Goal: Task Accomplishment & Management: Complete application form

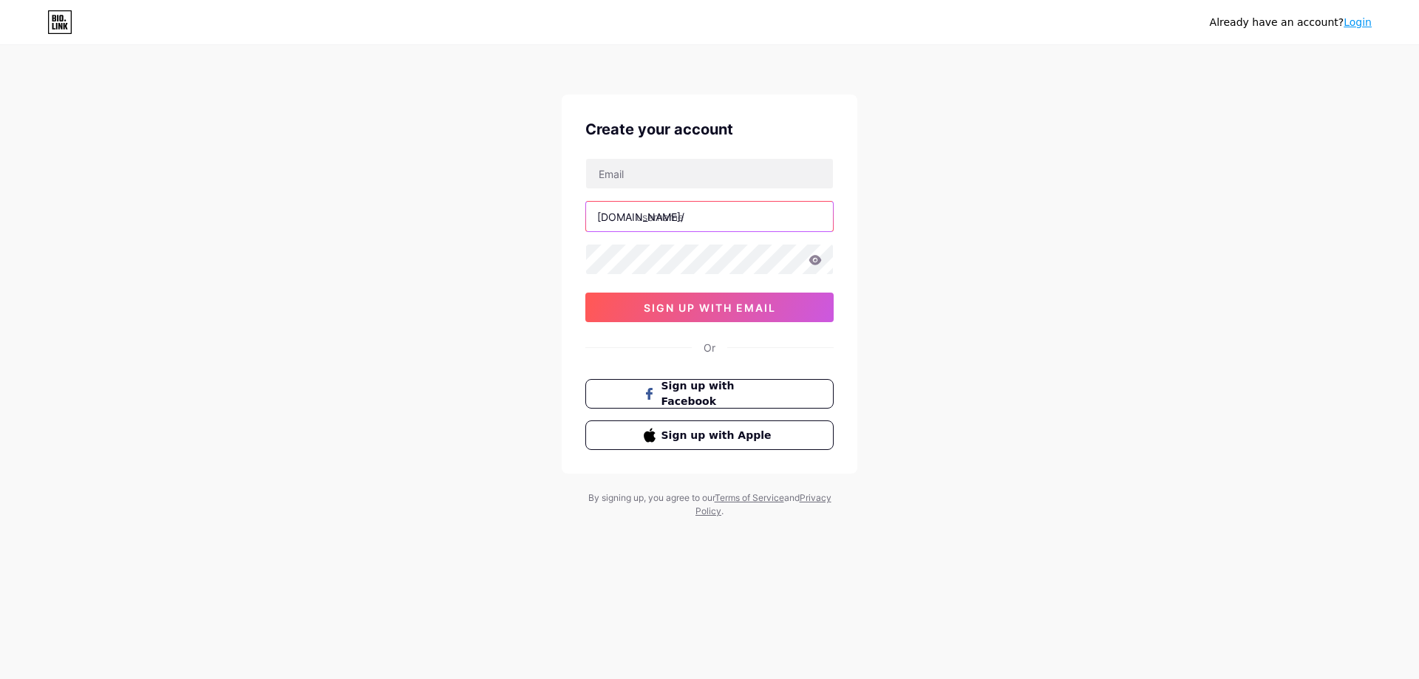
click at [644, 214] on input "text" at bounding box center [709, 217] width 247 height 30
click at [637, 179] on input "text" at bounding box center [709, 174] width 247 height 30
paste input "[PERSON_NAME][EMAIL_ADDRESS][DOMAIN_NAME]"
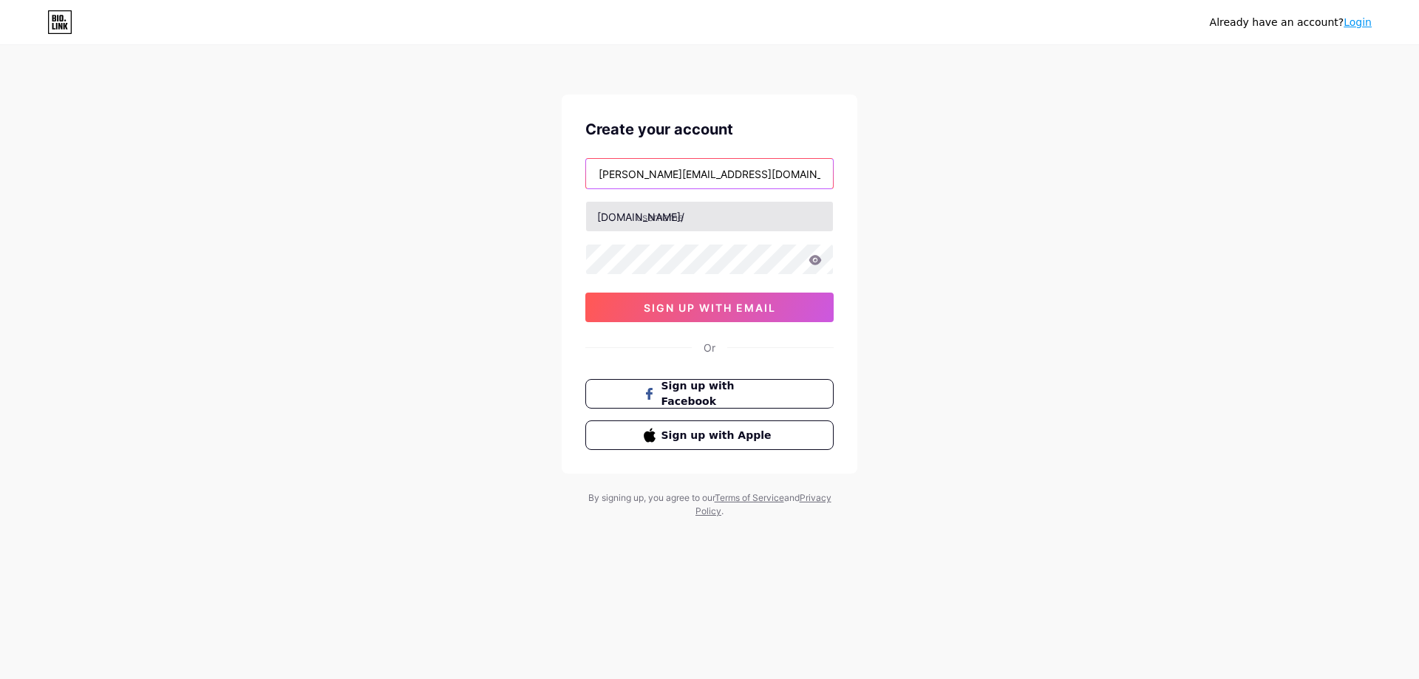
type input "[PERSON_NAME][EMAIL_ADDRESS][DOMAIN_NAME]"
click at [659, 214] on input "text" at bounding box center [709, 217] width 247 height 30
paste input "rosalinaherzsprung"
type input "rosalinaherzsprung"
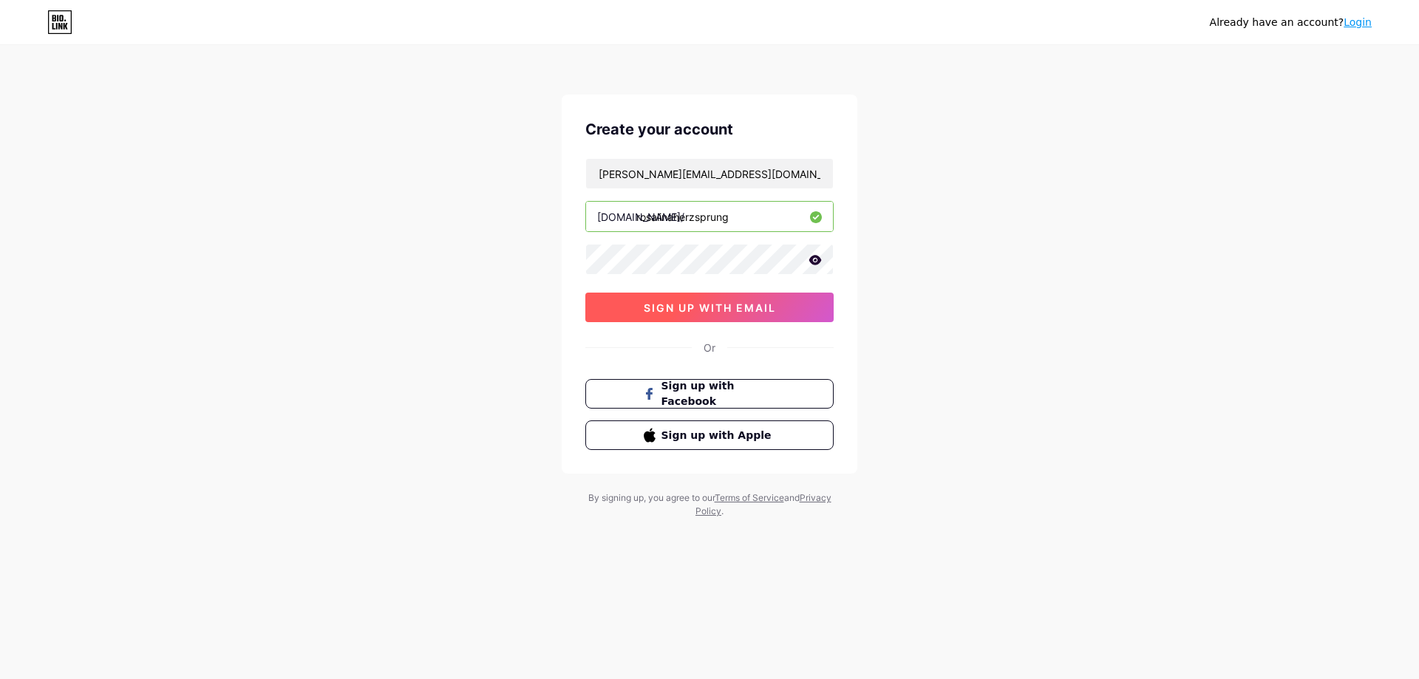
click at [766, 305] on span "sign up with email" at bounding box center [710, 307] width 132 height 13
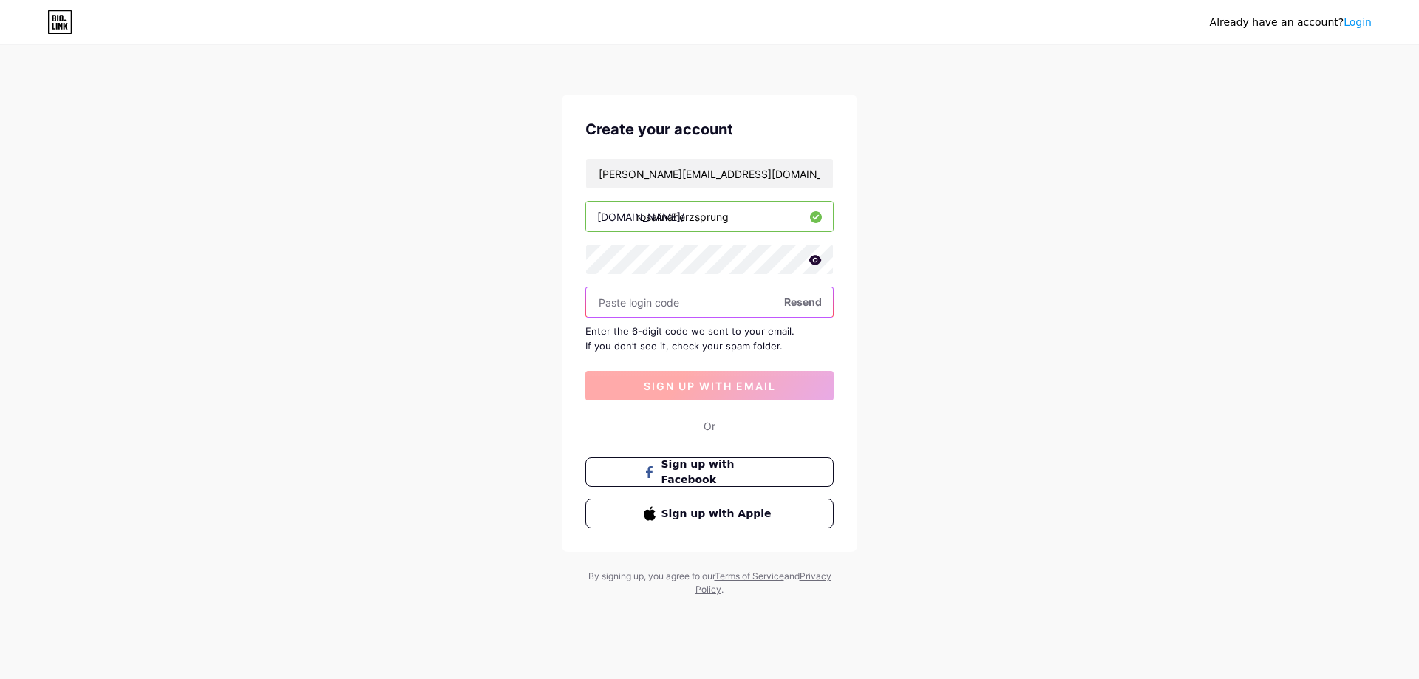
click at [780, 305] on input "text" at bounding box center [709, 302] width 247 height 30
click at [801, 301] on span "Resend" at bounding box center [803, 302] width 38 height 16
click at [647, 299] on input "text" at bounding box center [709, 302] width 247 height 30
paste input "515301"
type input "515301"
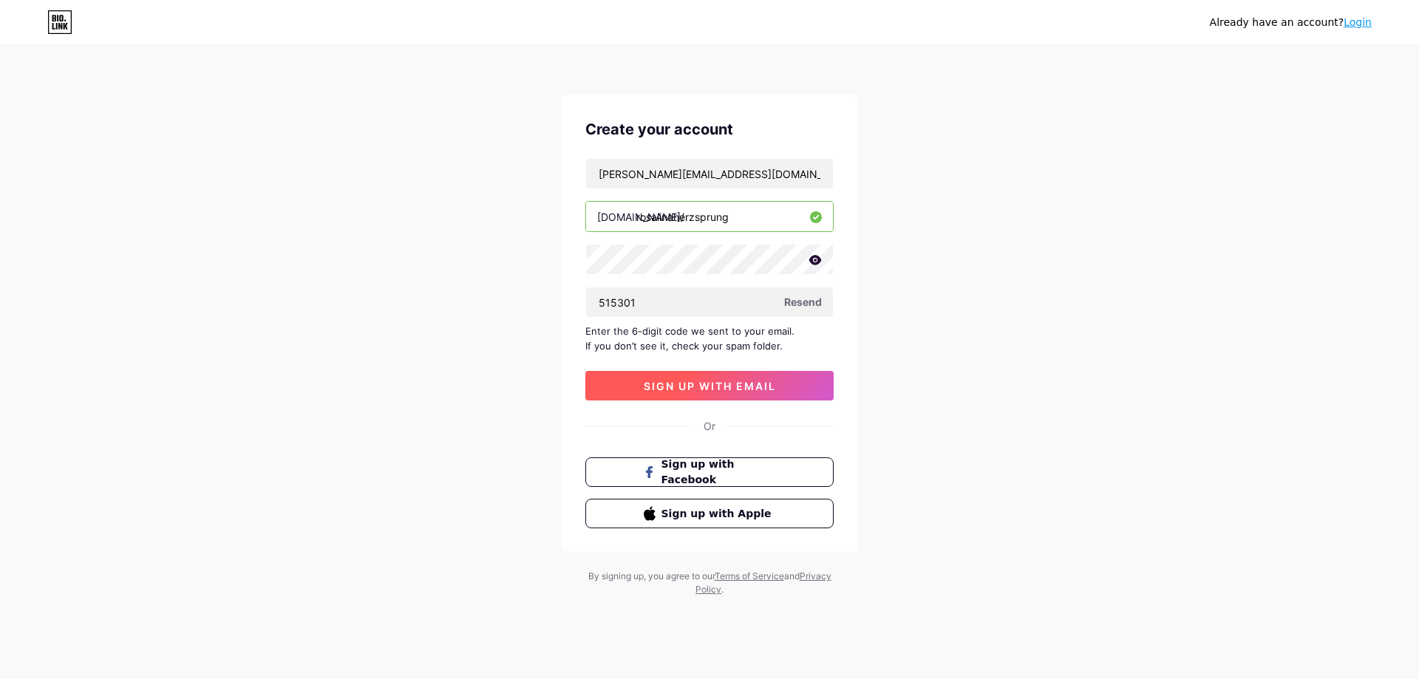
click at [682, 384] on span "sign up with email" at bounding box center [710, 386] width 132 height 13
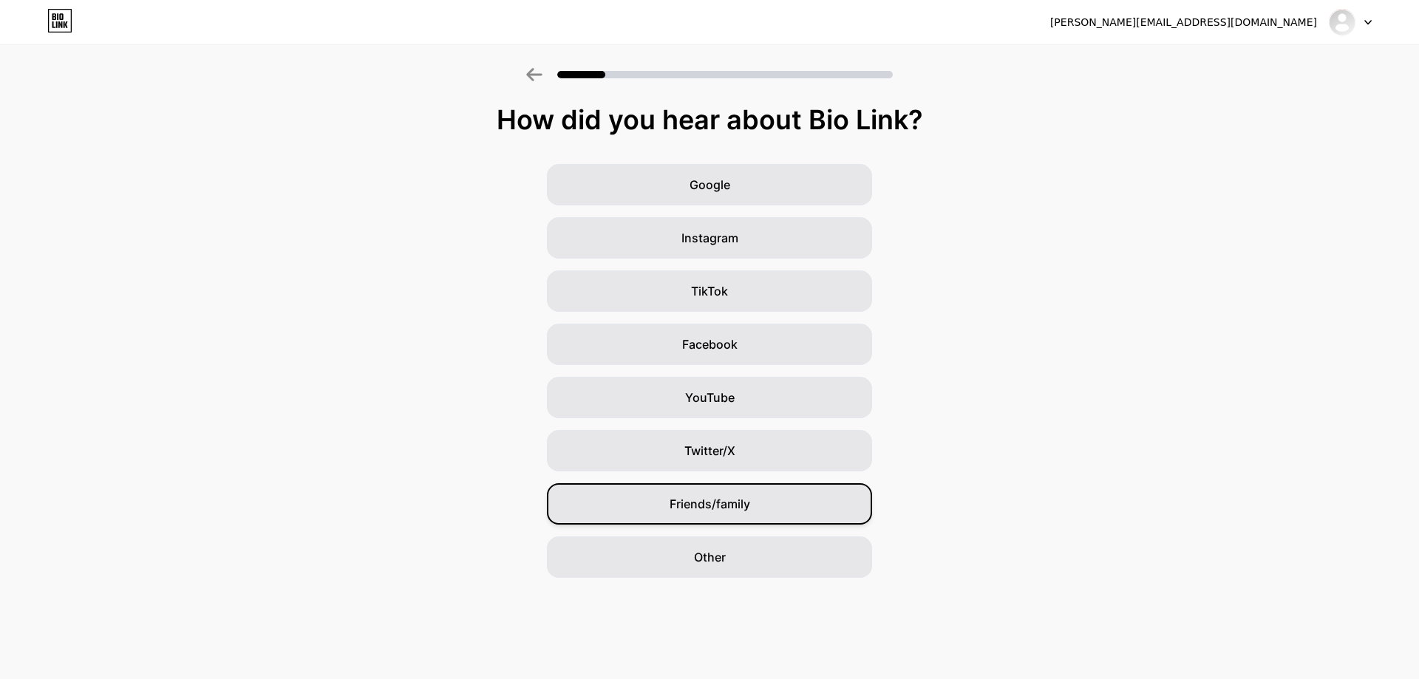
click at [714, 508] on span "Friends/family" at bounding box center [709, 504] width 81 height 18
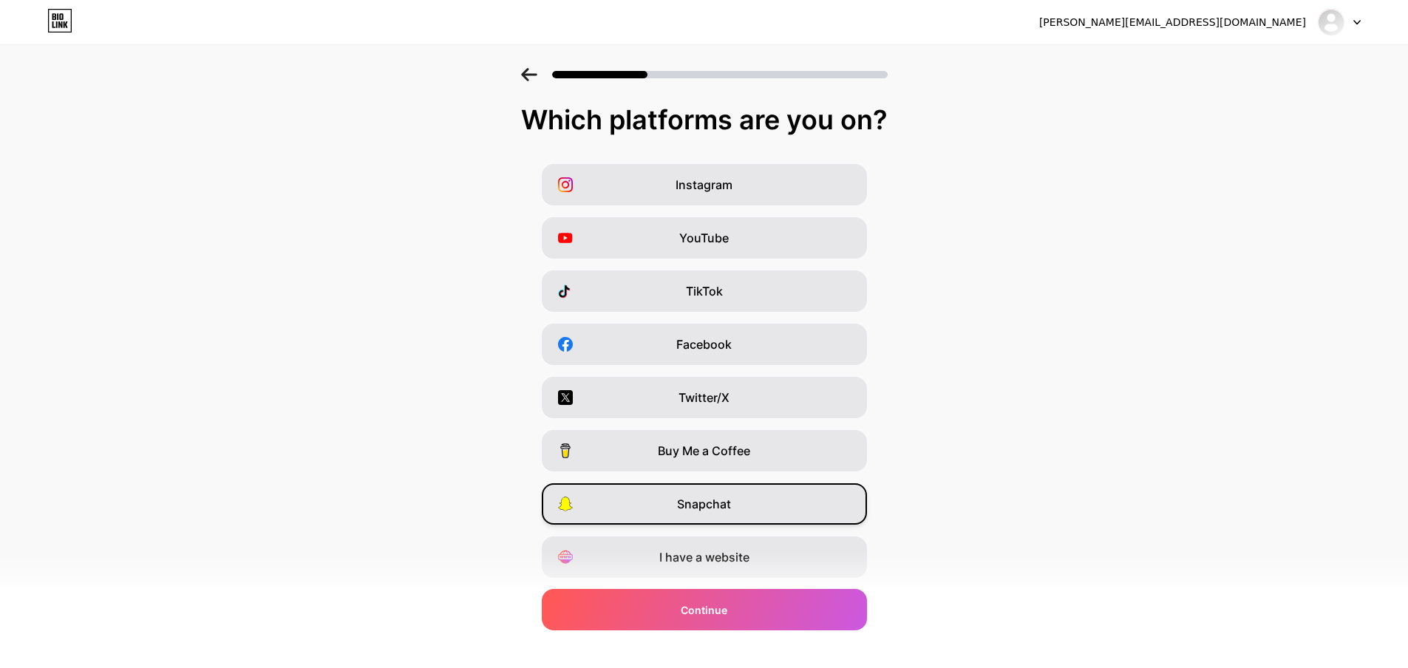
click at [718, 491] on div "Snapchat" at bounding box center [704, 503] width 325 height 41
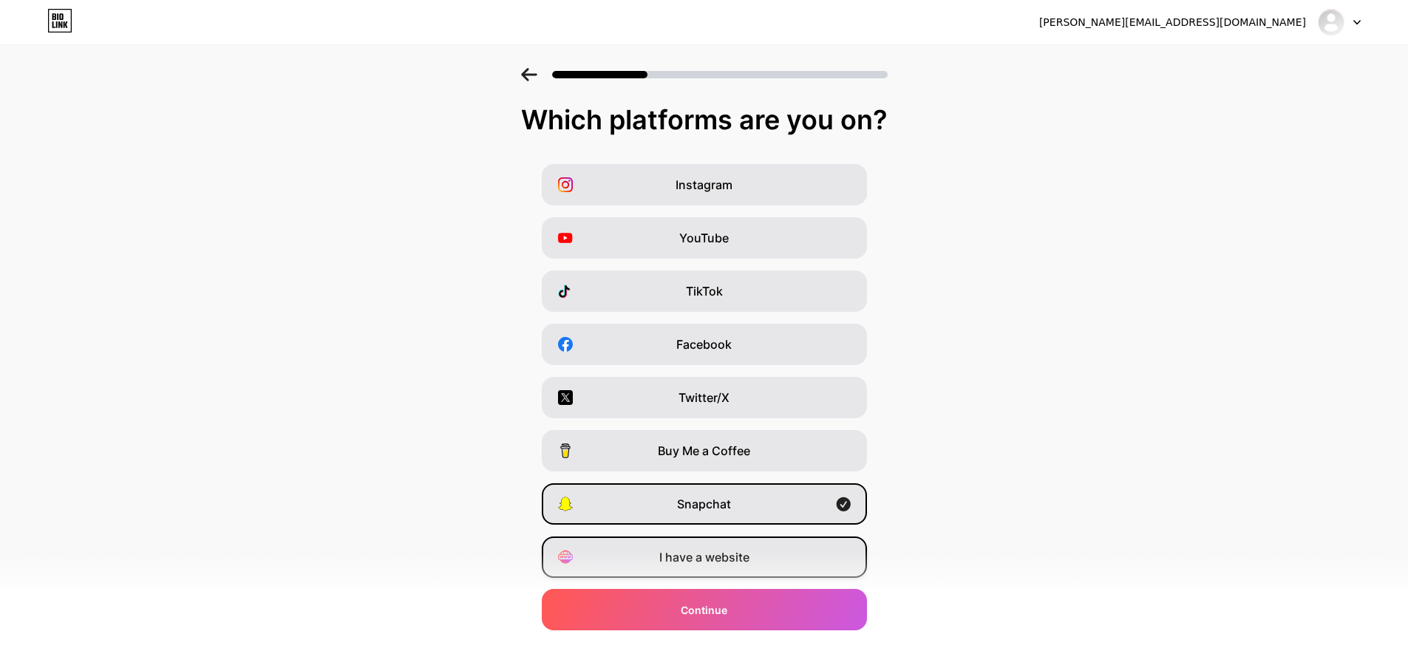
click at [712, 564] on span "I have a website" at bounding box center [704, 557] width 90 height 18
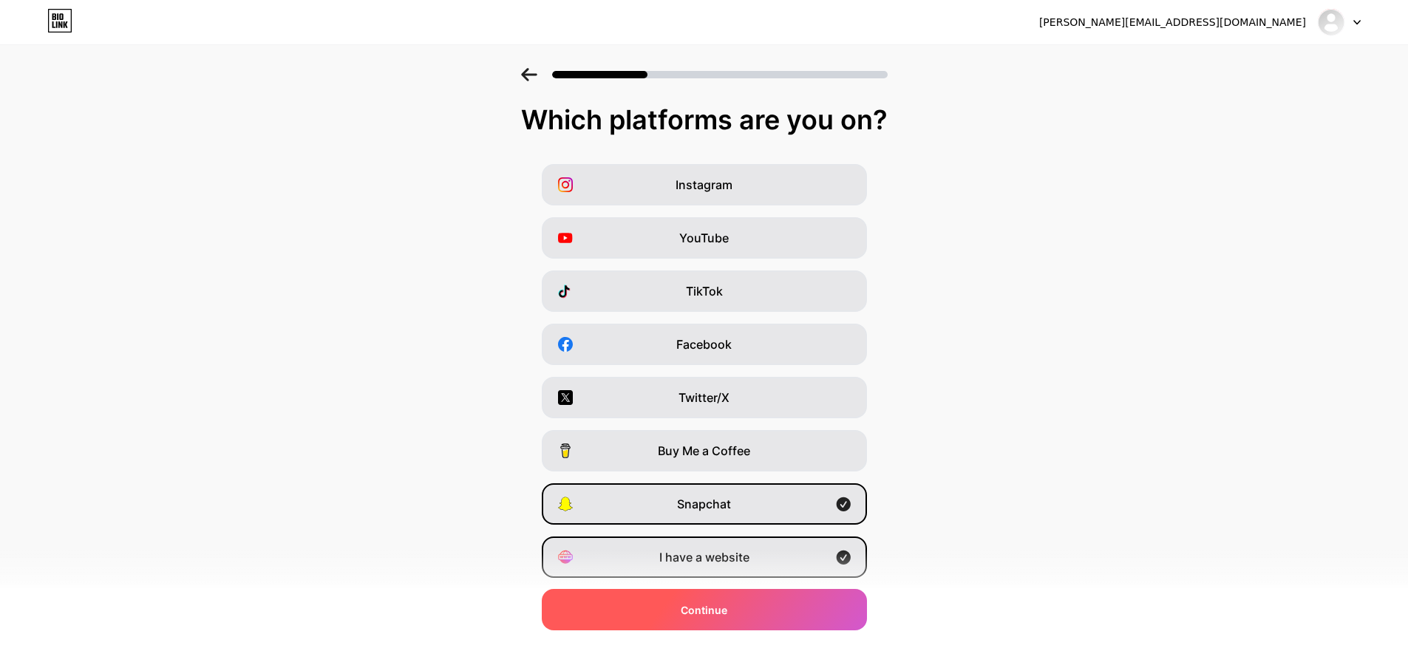
click at [708, 599] on div "Continue" at bounding box center [704, 609] width 325 height 41
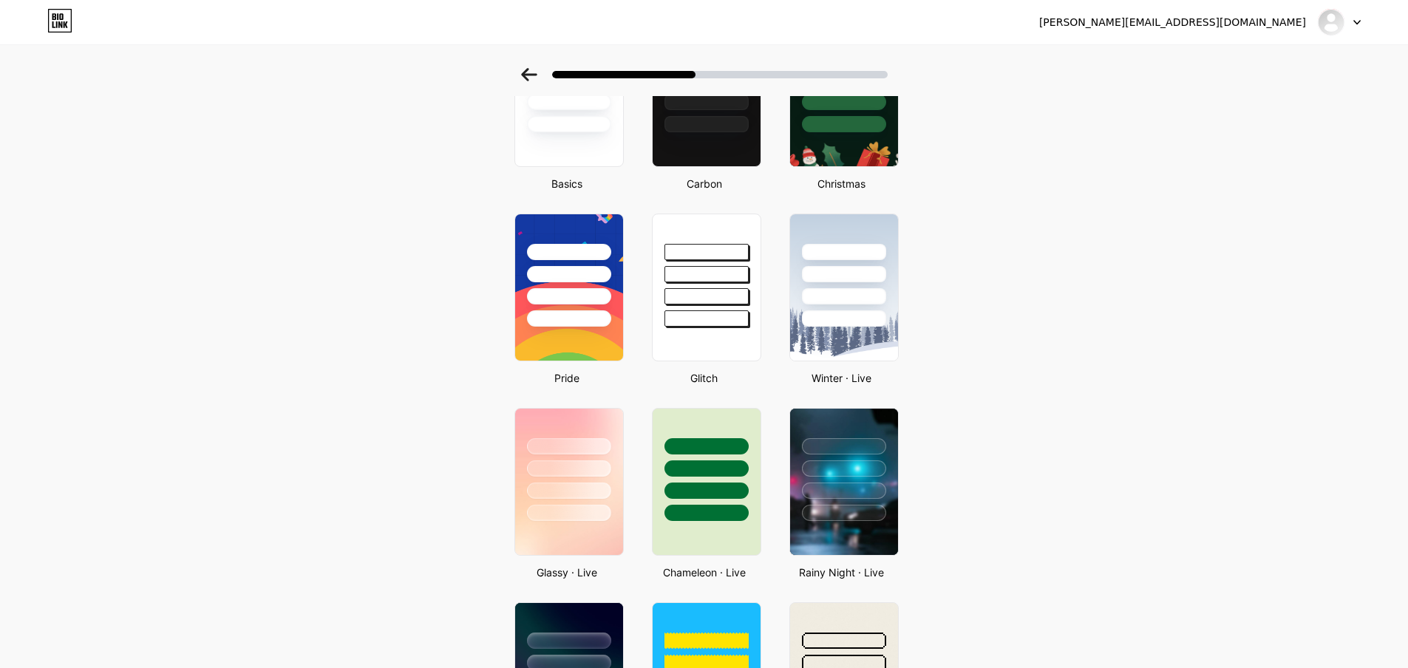
scroll to position [148, 0]
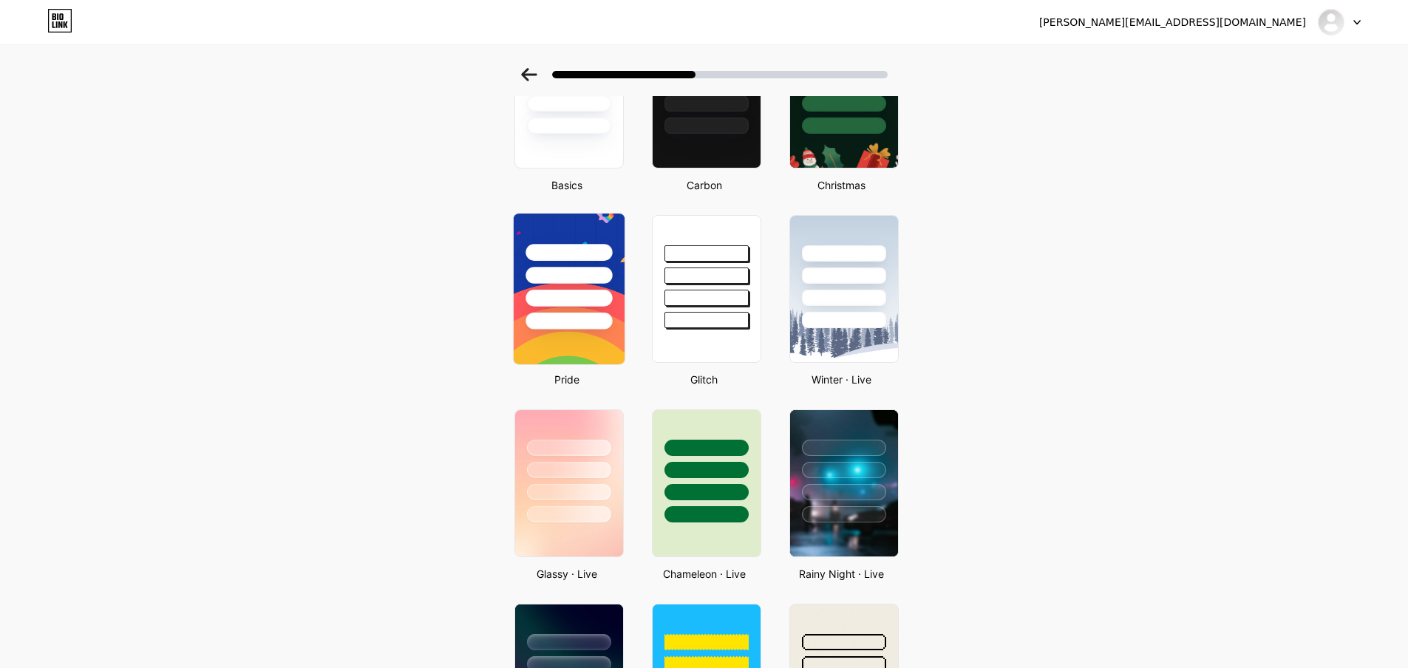
click at [593, 310] on div at bounding box center [568, 272] width 111 height 116
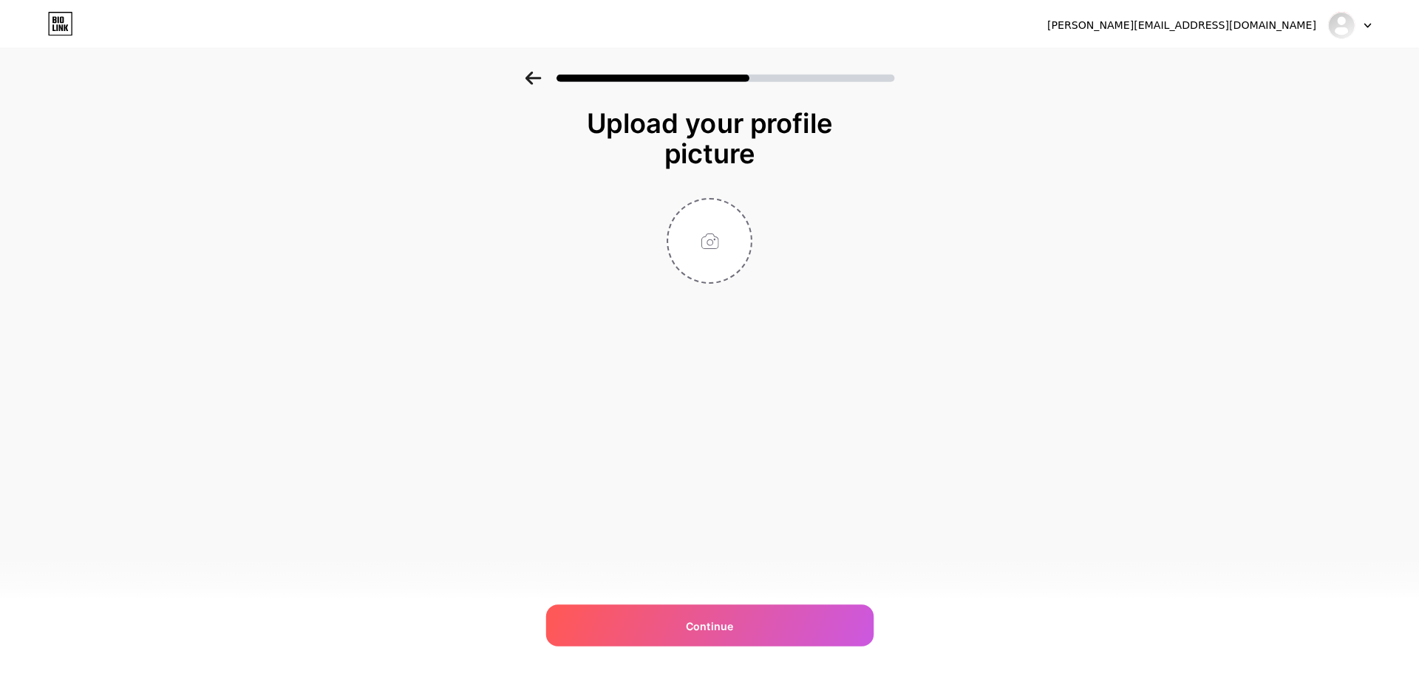
scroll to position [0, 0]
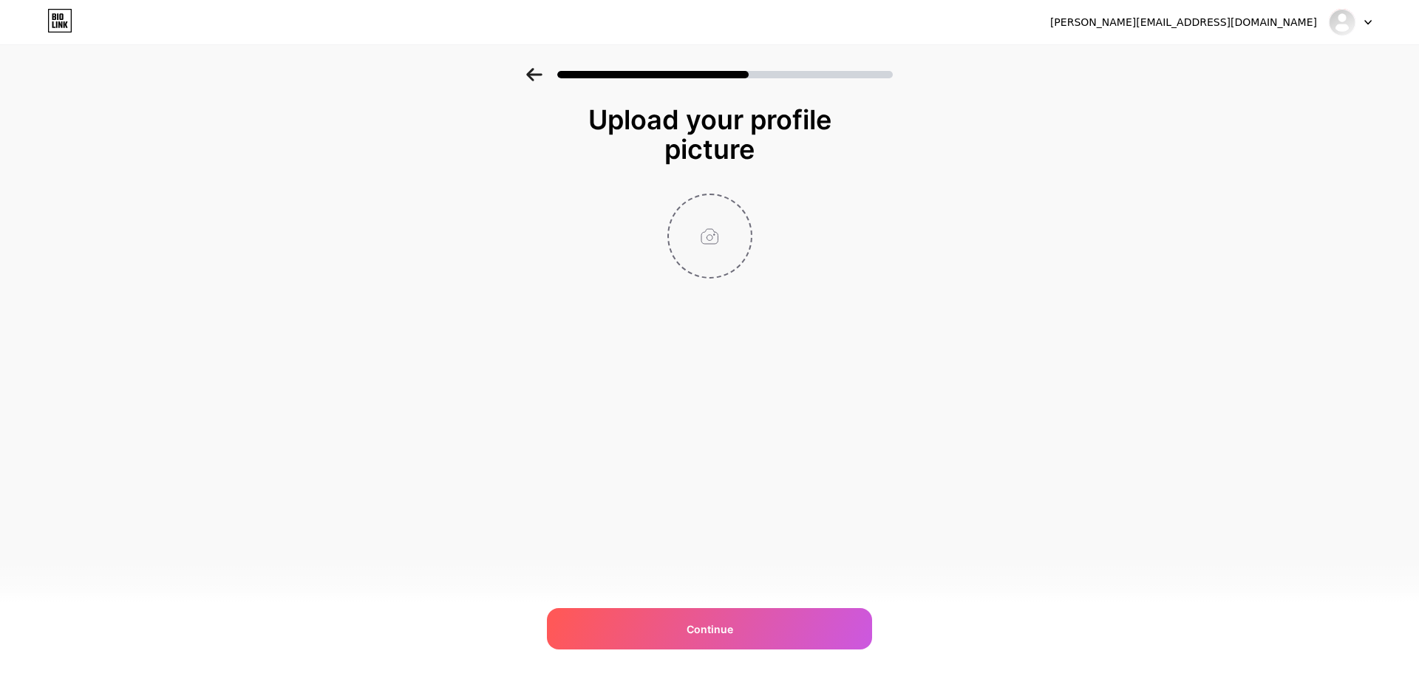
click at [692, 242] on input "file" at bounding box center [710, 236] width 82 height 82
type input "C:\fakepath\163934656_1061432487712402_7486574616531326613_n.jpg"
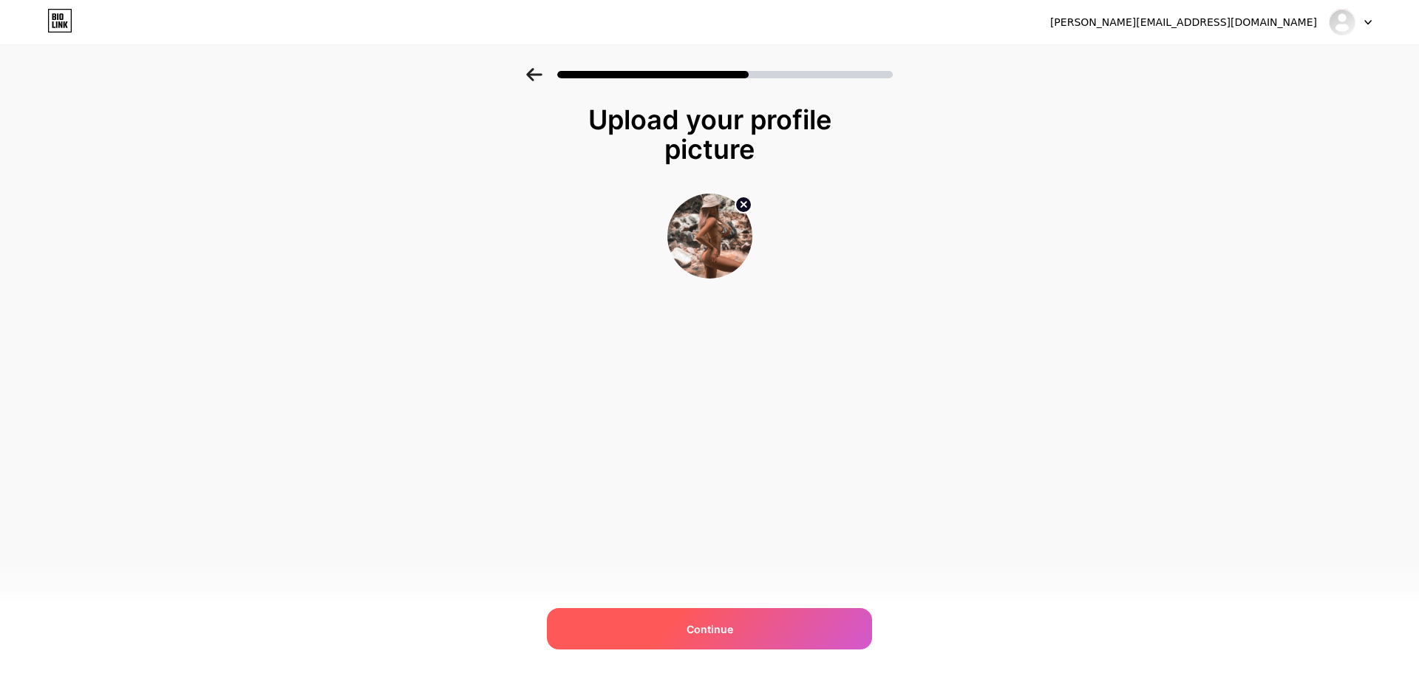
click at [681, 624] on div "Continue" at bounding box center [709, 628] width 325 height 41
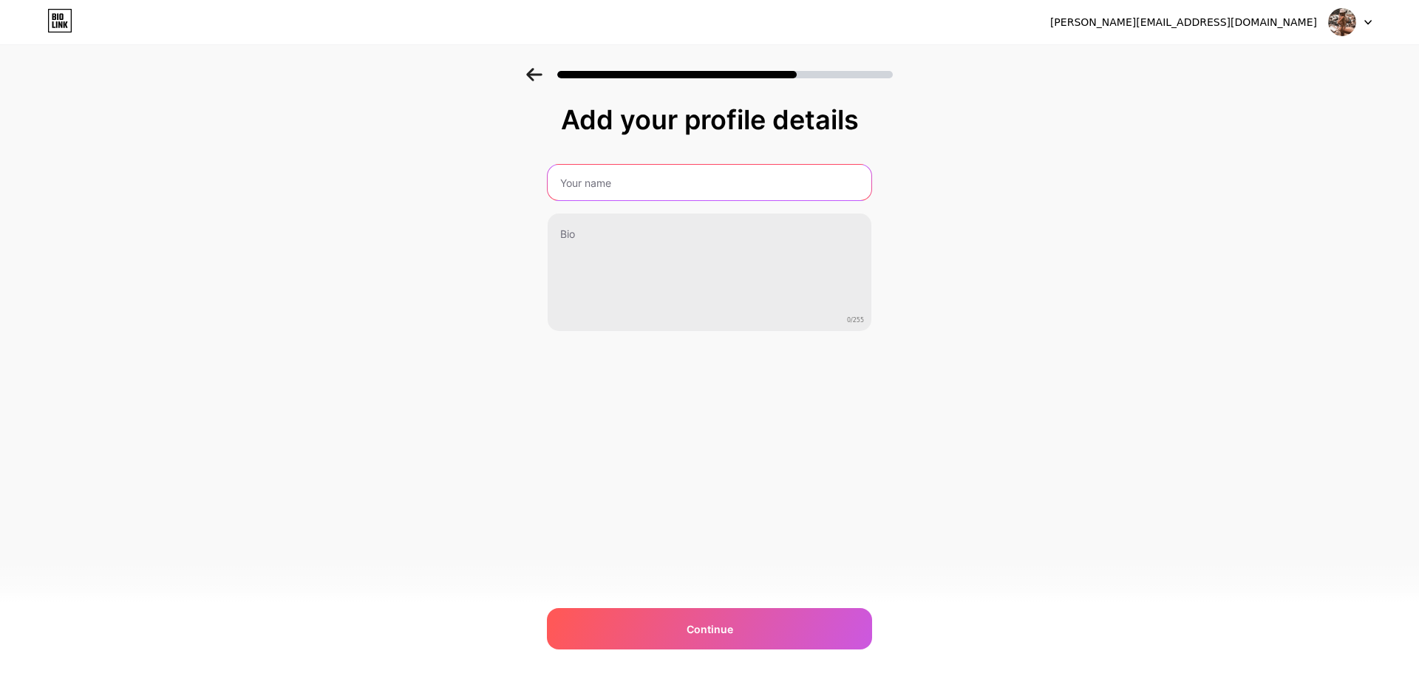
click at [611, 188] on input "text" at bounding box center [710, 182] width 324 height 35
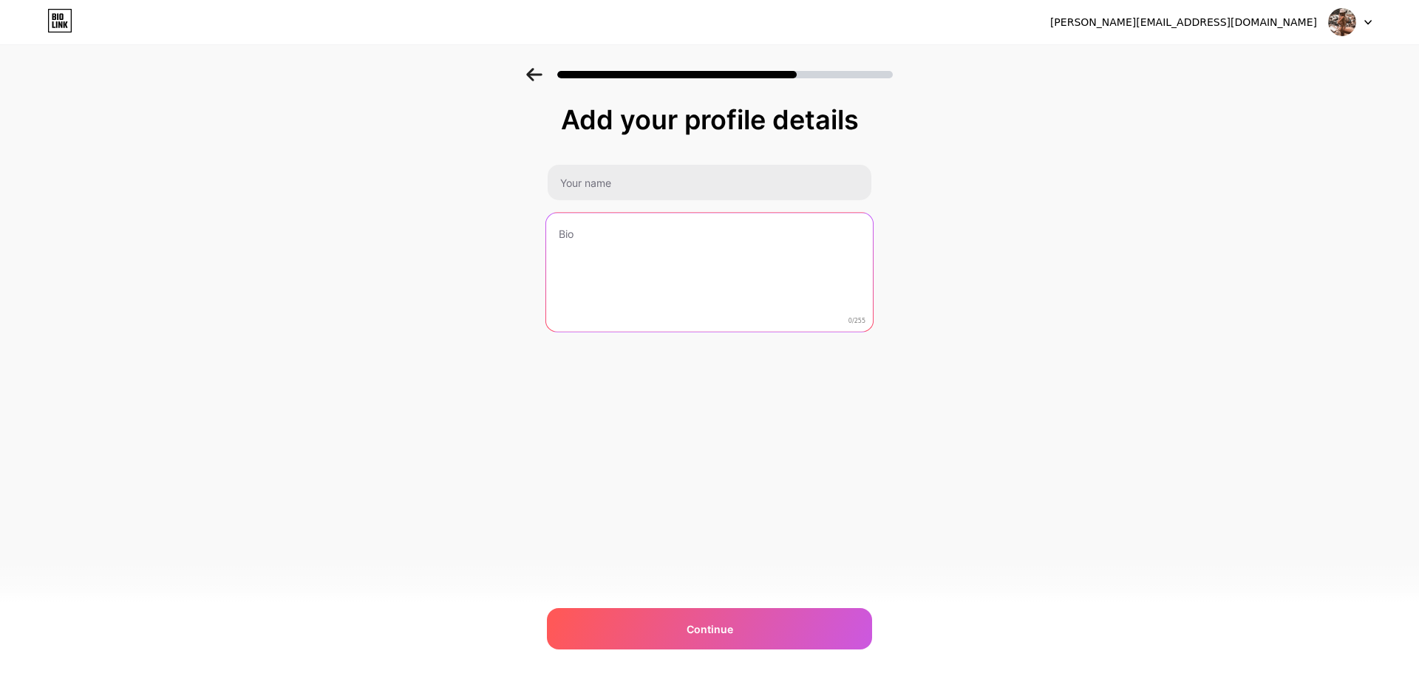
click at [607, 247] on textarea at bounding box center [709, 273] width 327 height 120
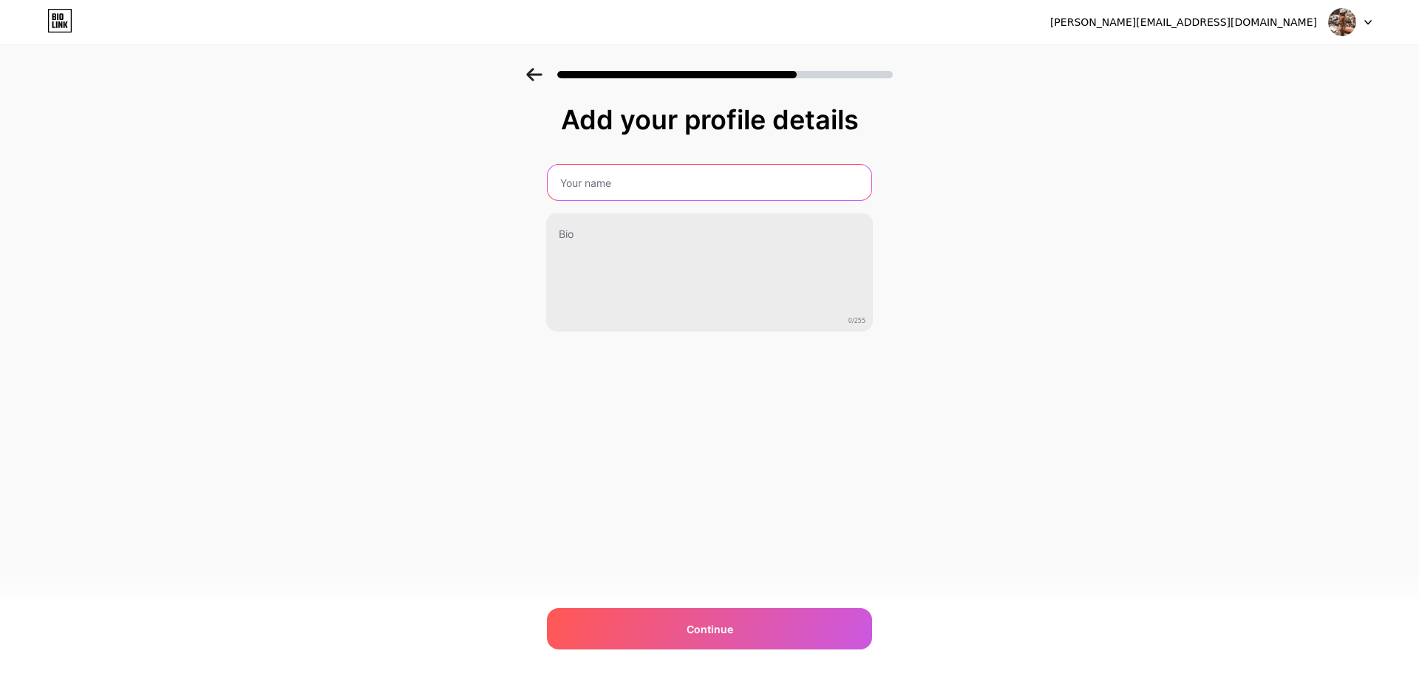
click at [620, 177] on input "text" at bounding box center [710, 182] width 324 height 35
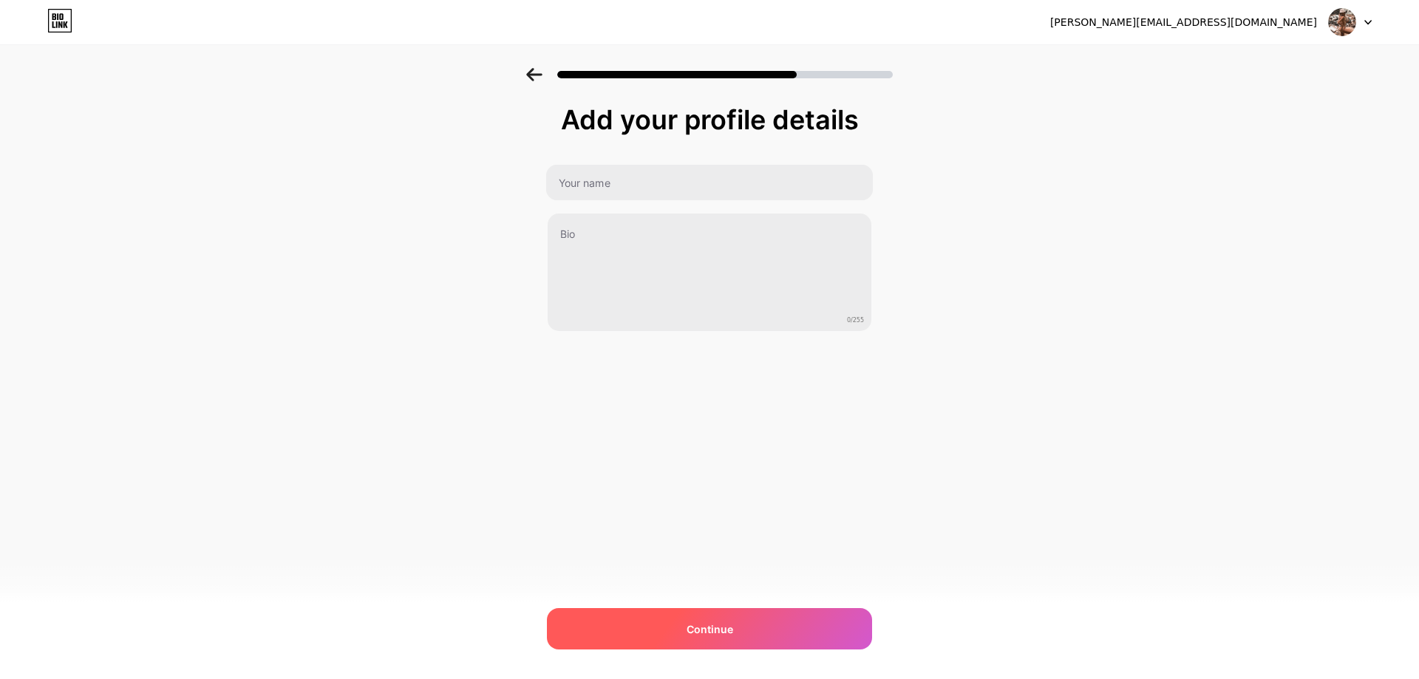
click at [696, 633] on span "Continue" at bounding box center [709, 629] width 47 height 16
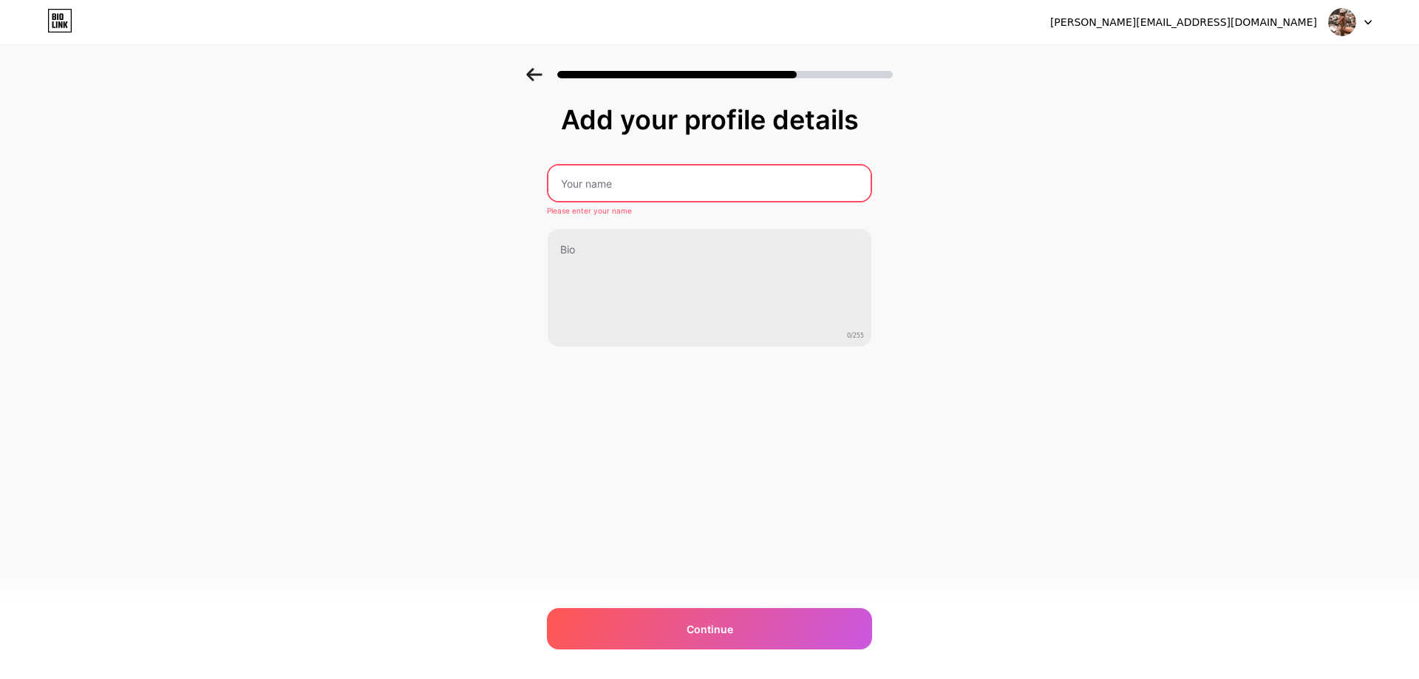
click at [630, 185] on input "text" at bounding box center [709, 183] width 322 height 35
paste input "rosalinaherzsprung"
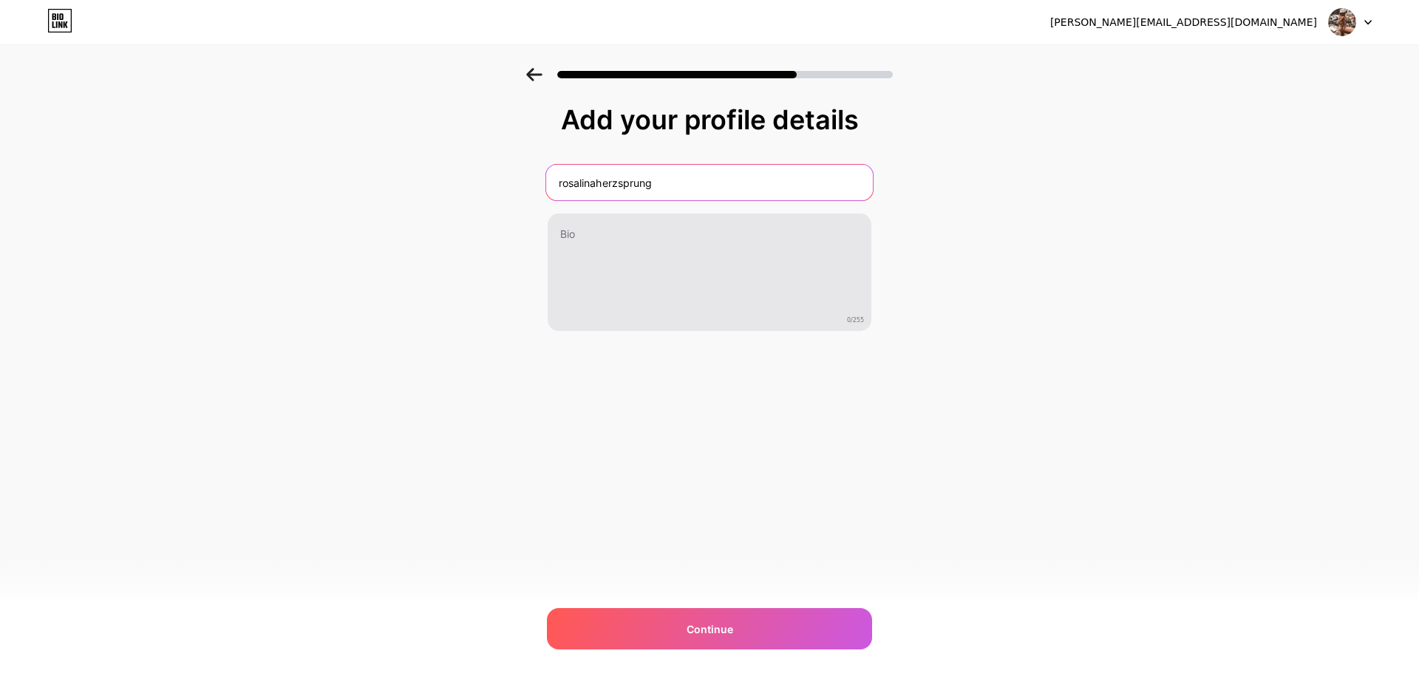
type input "rosalinaherzsprung"
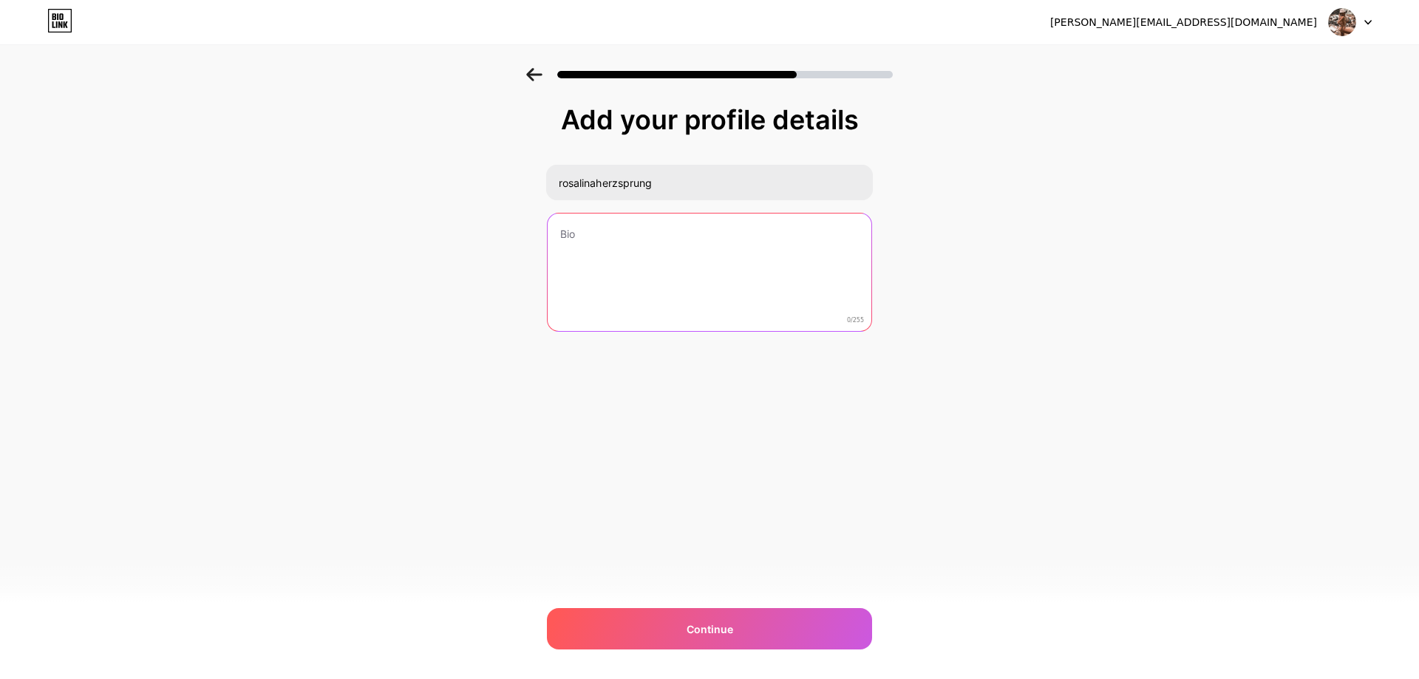
click at [628, 265] on textarea at bounding box center [710, 273] width 324 height 119
type textarea "hotsex"
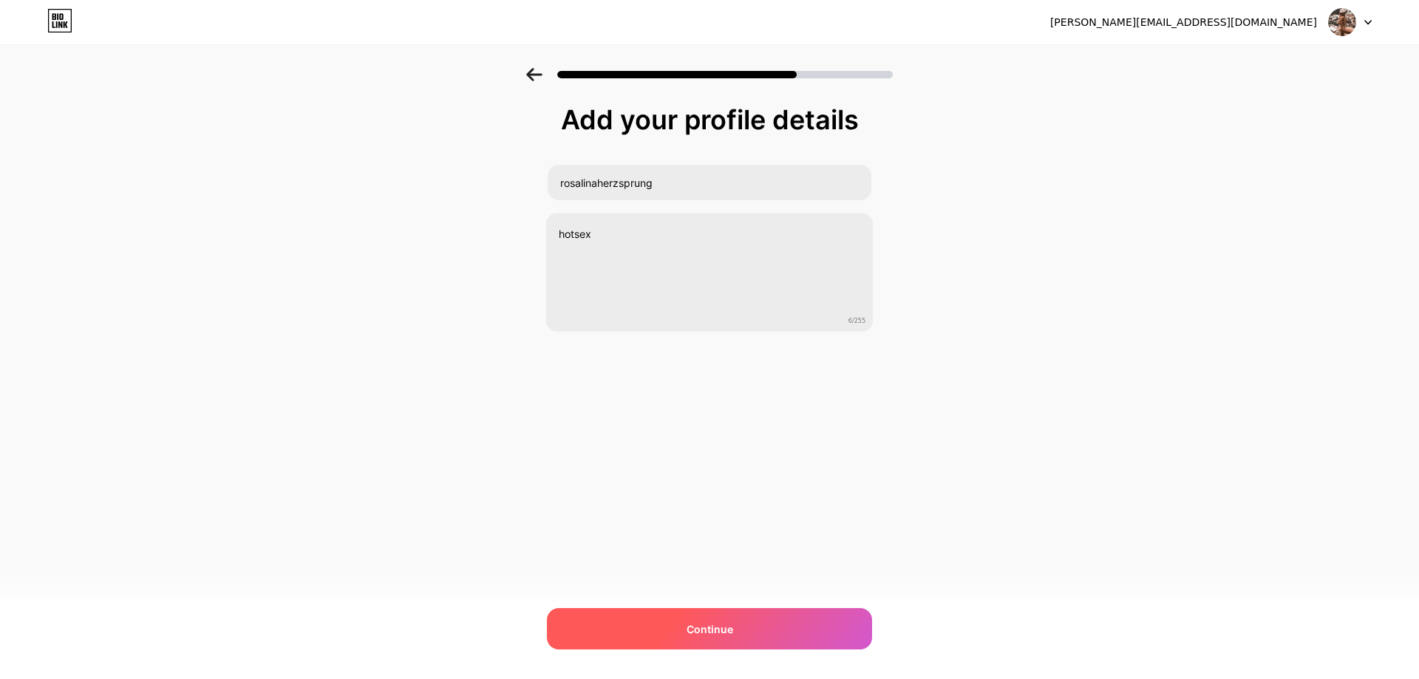
click at [717, 627] on span "Continue" at bounding box center [709, 629] width 47 height 16
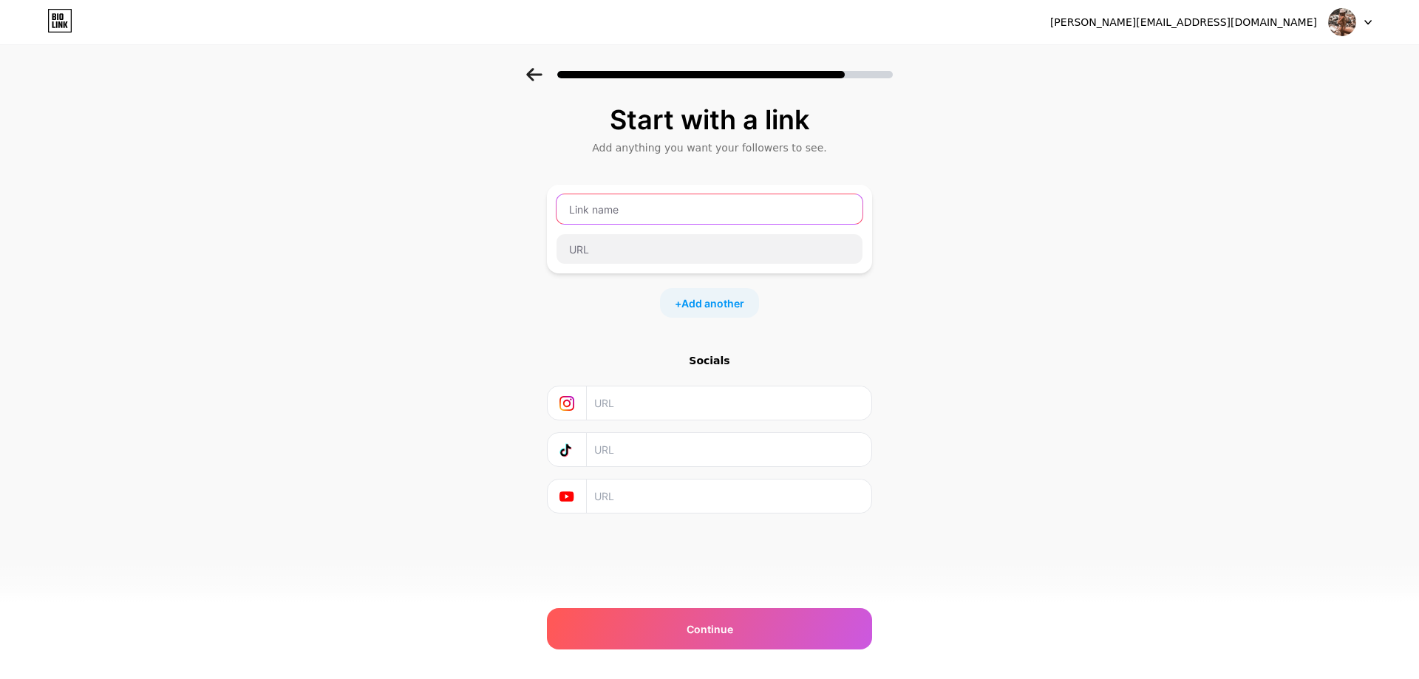
click at [626, 208] on input "text" at bounding box center [709, 209] width 306 height 30
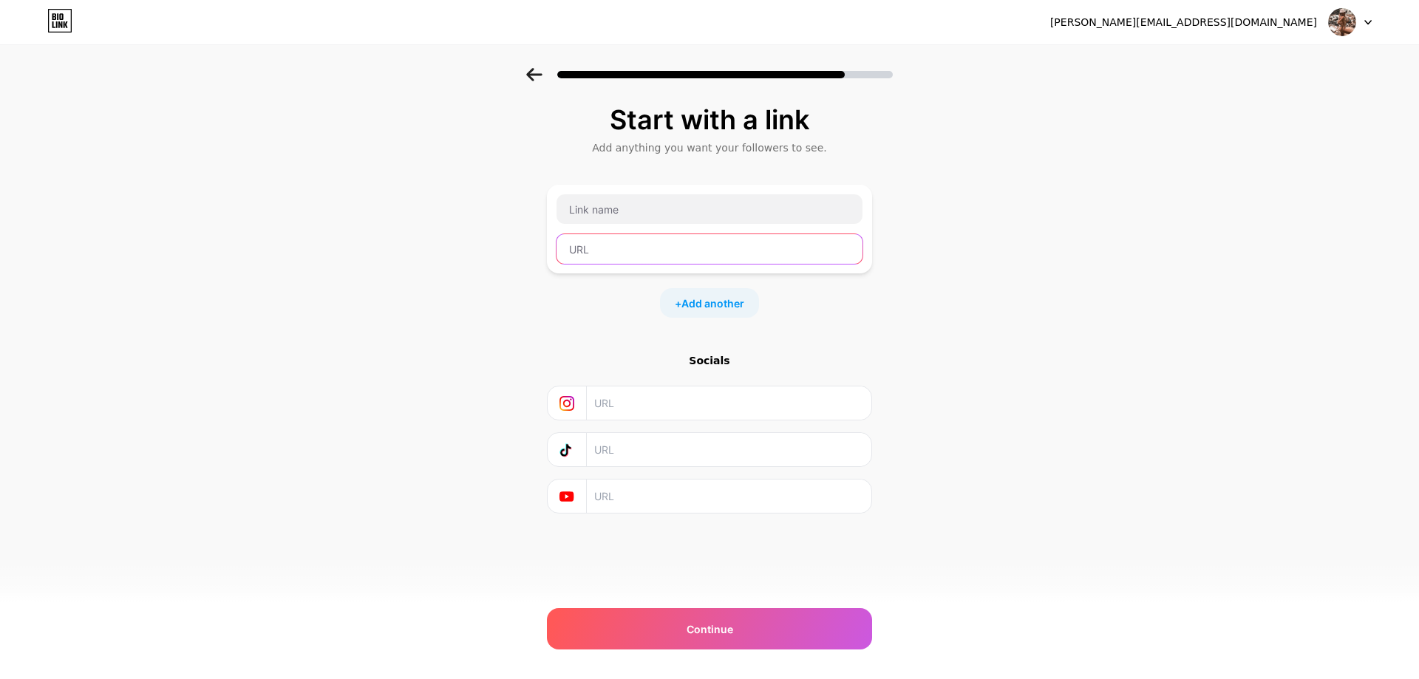
click at [622, 248] on input "text" at bounding box center [709, 249] width 306 height 30
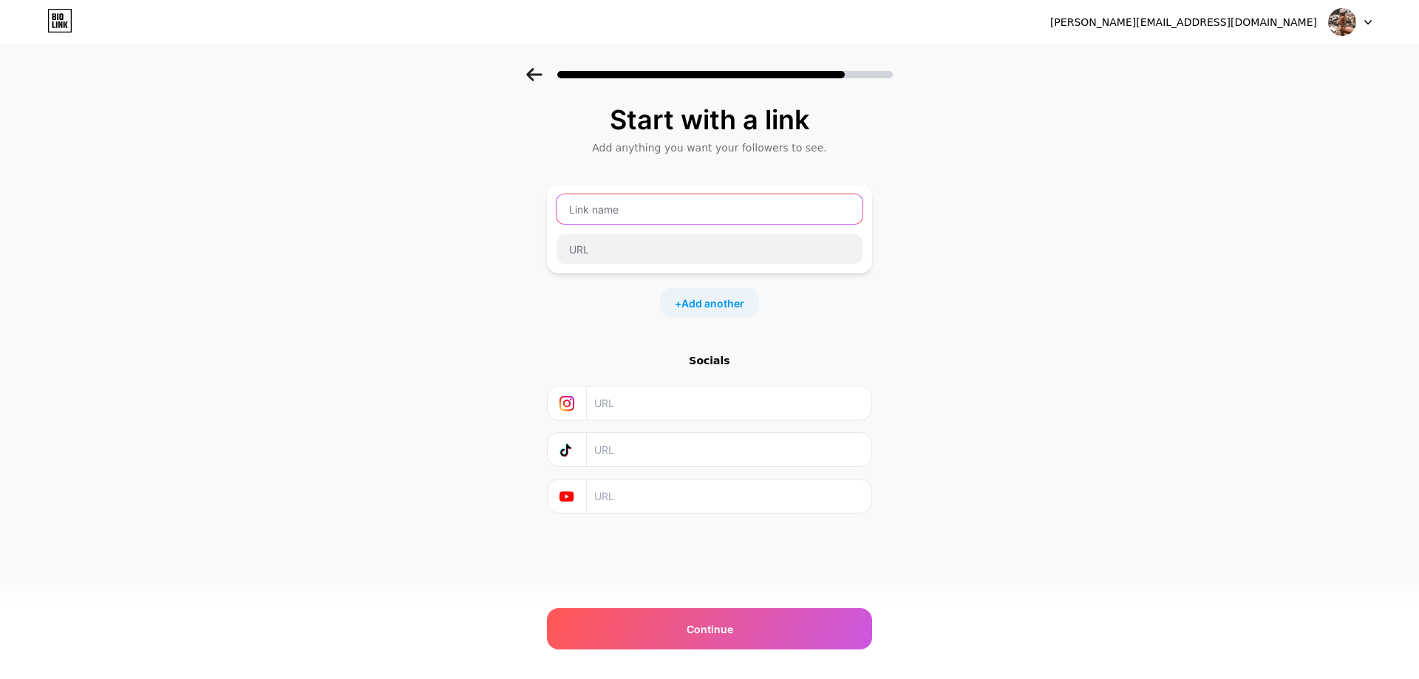
click at [628, 210] on input "text" at bounding box center [709, 209] width 306 height 30
click at [608, 201] on input "text" at bounding box center [709, 209] width 306 height 30
paste input "rosalinaherzsprung"
type input "rosalinaherzsprung"
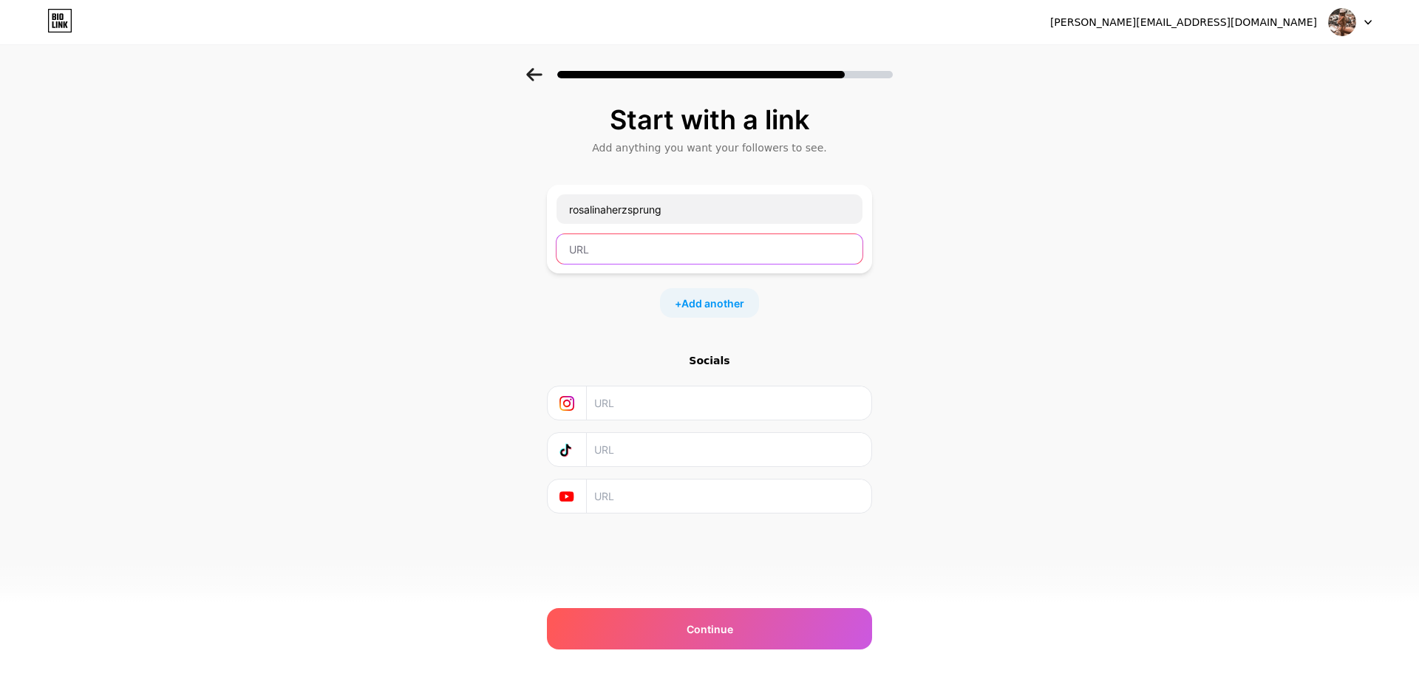
click at [607, 253] on input "text" at bounding box center [709, 249] width 306 height 30
drag, startPoint x: 625, startPoint y: 251, endPoint x: 632, endPoint y: 256, distance: 8.0
click at [625, 251] on input "text" at bounding box center [709, 249] width 306 height 30
paste input "https://l.wl.co/l?u=http://vivan269.nwnpro.cfd/miliarto_gofh12w83m4txza"
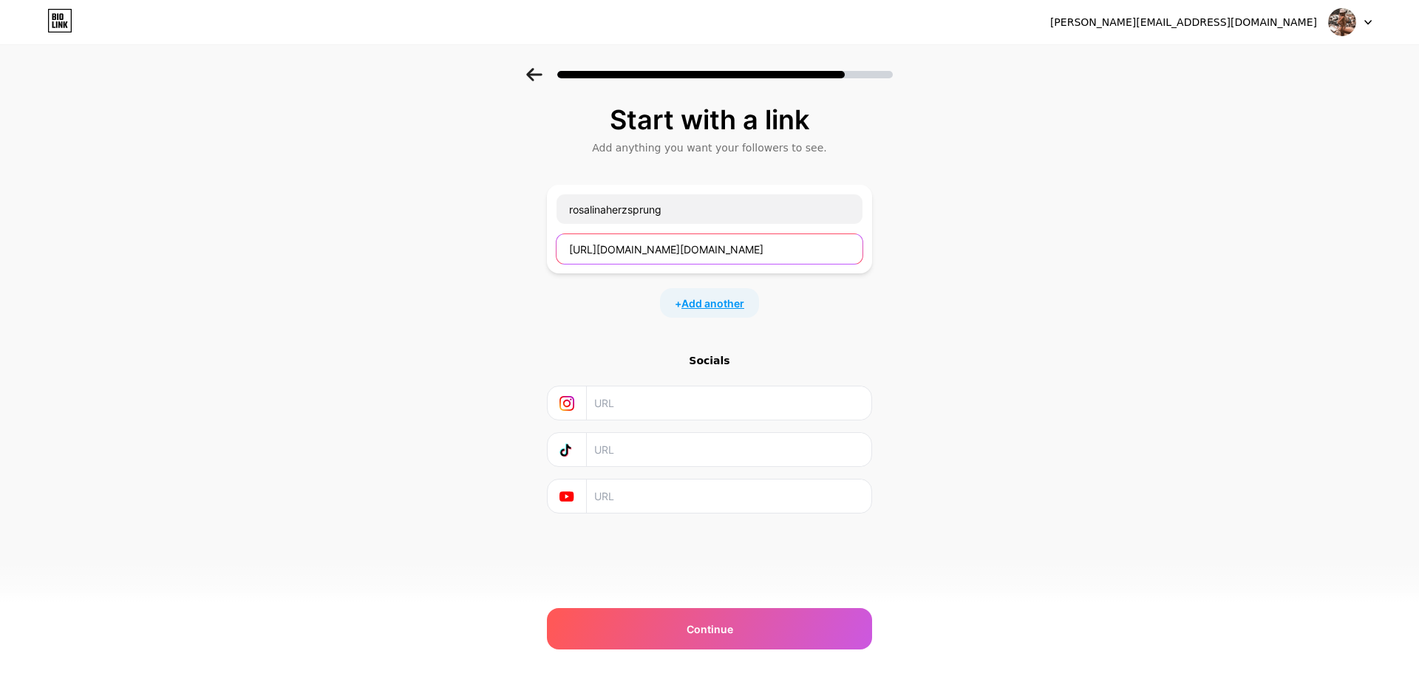
type input "https://l.wl.co/l?u=http://vivan269.nwnpro.cfd/miliarto_gofh12w83m4txza"
click at [711, 301] on span "Add another" at bounding box center [712, 304] width 63 height 16
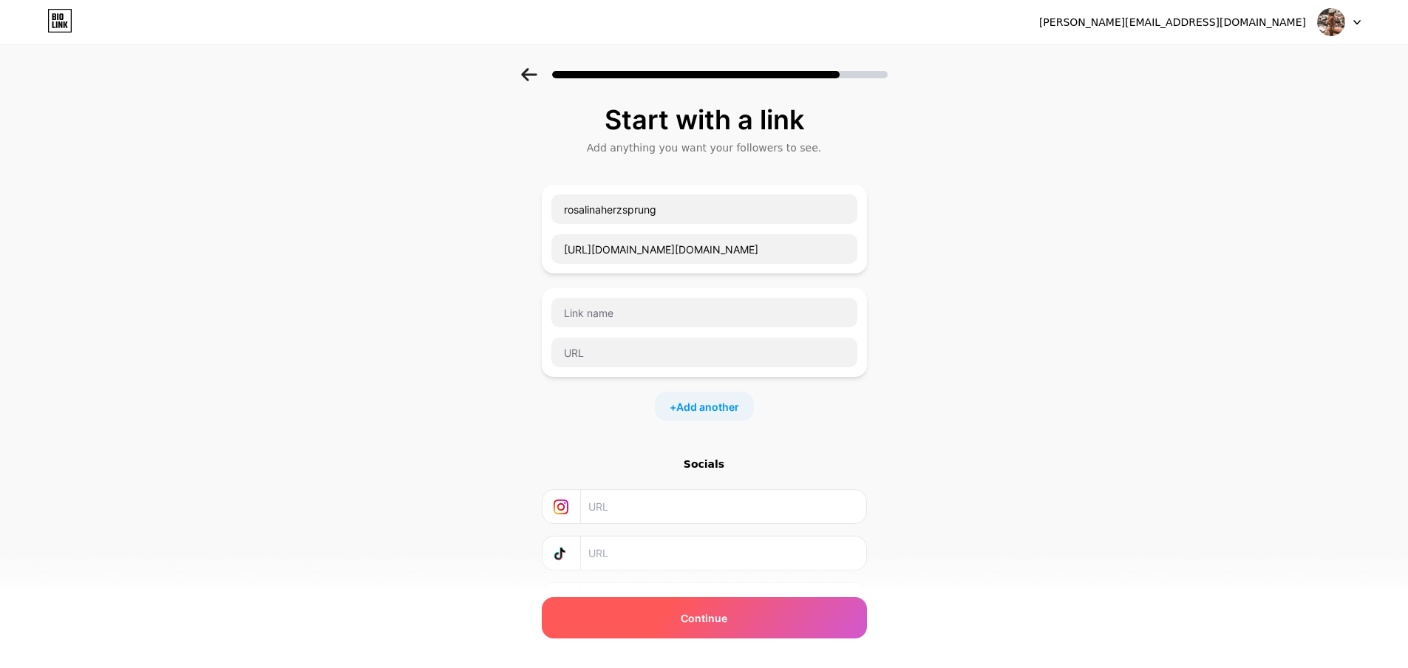
click at [704, 623] on span "Continue" at bounding box center [704, 618] width 47 height 16
click at [626, 512] on input "text" at bounding box center [722, 506] width 268 height 33
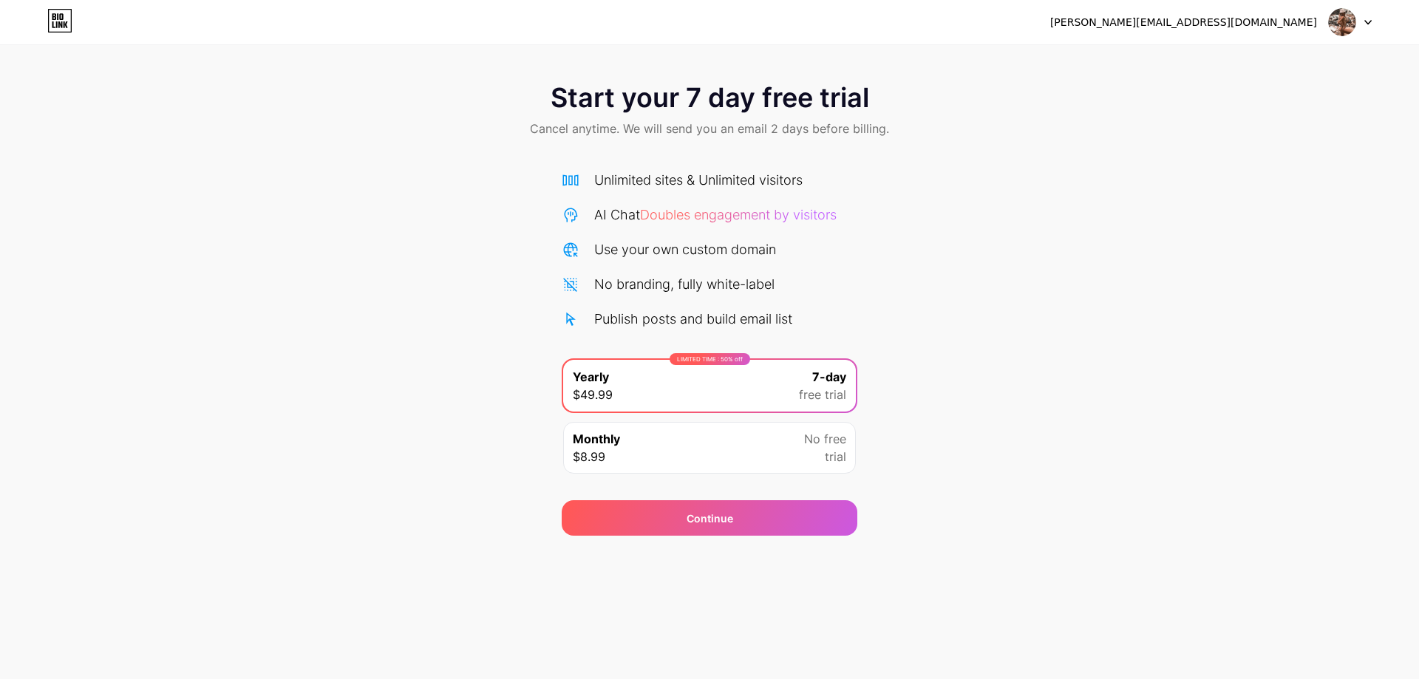
click at [1241, 26] on div "[PERSON_NAME][EMAIL_ADDRESS][DOMAIN_NAME]" at bounding box center [1183, 23] width 267 height 16
click at [1353, 25] on img at bounding box center [1342, 22] width 28 height 28
click at [1325, 16] on div "[PERSON_NAME][EMAIL_ADDRESS][DOMAIN_NAME]" at bounding box center [1210, 22] width 321 height 27
click at [57, 10] on icon at bounding box center [60, 21] width 23 height 23
